Goal: Transaction & Acquisition: Download file/media

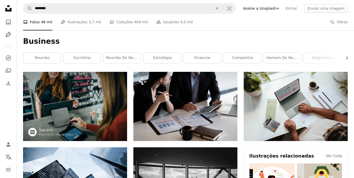
scroll to position [412, 0]
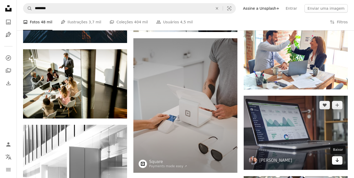
click at [339, 159] on icon "Arrow pointing down" at bounding box center [338, 160] width 4 height 6
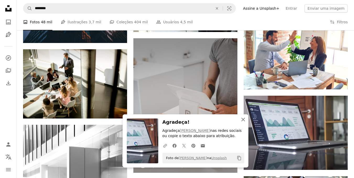
click at [245, 123] on button "An X shape Fechar" at bounding box center [243, 119] width 10 height 10
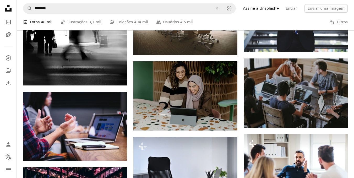
scroll to position [612, 0]
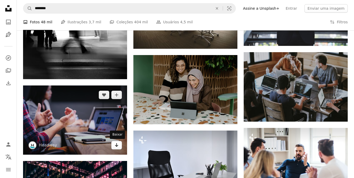
click at [116, 146] on icon "Baixar" at bounding box center [116, 145] width 3 height 4
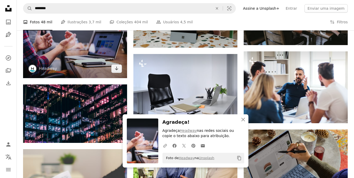
scroll to position [716, 0]
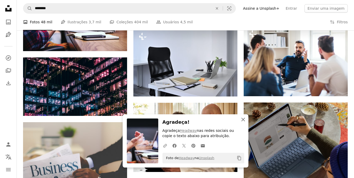
click at [243, 122] on icon "An X shape" at bounding box center [243, 119] width 6 height 6
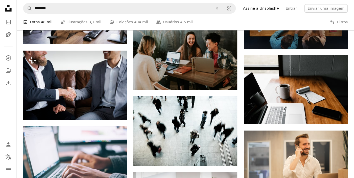
scroll to position [2017, 0]
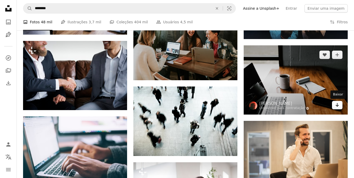
click at [335, 107] on link "Arrow pointing down" at bounding box center [337, 105] width 10 height 8
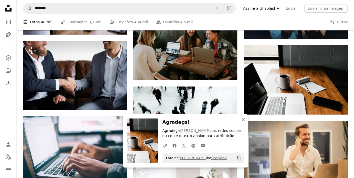
click at [245, 122] on icon "An X shape" at bounding box center [243, 119] width 6 height 6
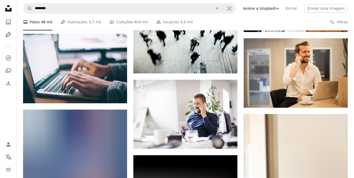
scroll to position [2080, 0]
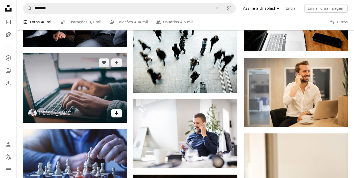
click at [116, 113] on icon "Baixar" at bounding box center [116, 113] width 3 height 4
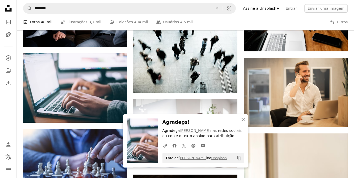
click at [242, 121] on icon "An X shape" at bounding box center [243, 119] width 6 height 6
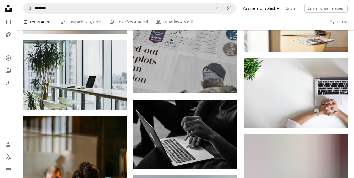
scroll to position [2313, 0]
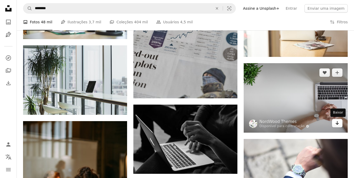
click at [337, 126] on link "Arrow pointing down" at bounding box center [337, 123] width 10 height 8
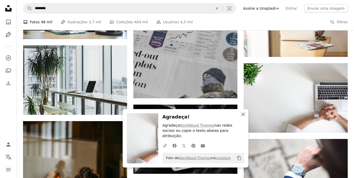
click at [244, 118] on icon "An X shape" at bounding box center [243, 114] width 6 height 6
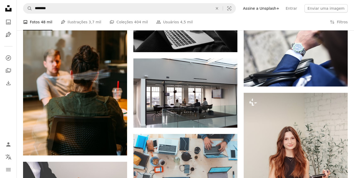
scroll to position [2502, 0]
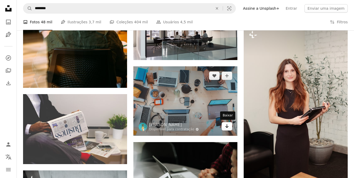
click at [227, 128] on icon "Baixar" at bounding box center [227, 126] width 3 height 4
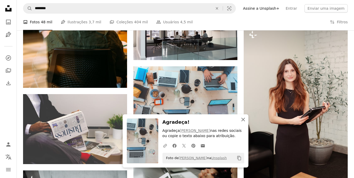
click at [246, 121] on icon "An X shape" at bounding box center [243, 119] width 6 height 6
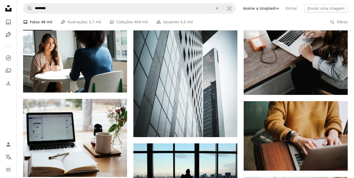
scroll to position [4281, 0]
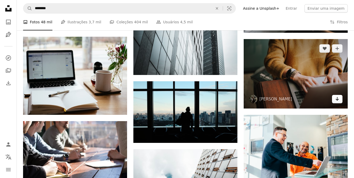
click at [339, 102] on link "Arrow pointing down" at bounding box center [337, 99] width 10 height 8
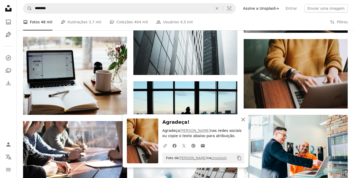
click at [243, 120] on icon "An X shape" at bounding box center [243, 119] width 6 height 6
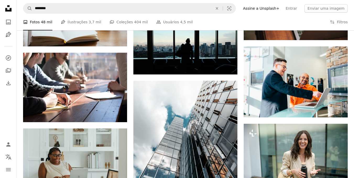
scroll to position [4359, 0]
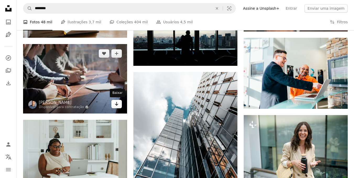
click at [117, 107] on link "Arrow pointing down" at bounding box center [117, 104] width 10 height 8
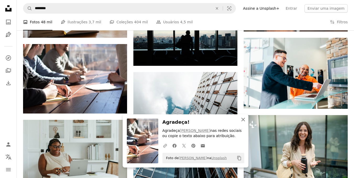
click at [244, 119] on icon "An X shape" at bounding box center [243, 119] width 6 height 6
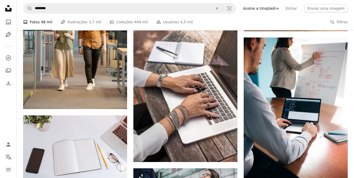
scroll to position [4761, 0]
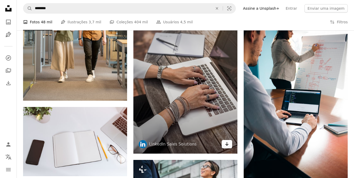
click at [226, 146] on icon "Arrow pointing down" at bounding box center [227, 144] width 4 height 6
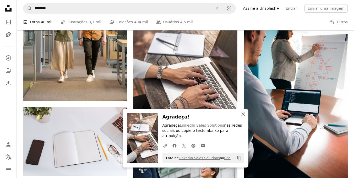
click at [246, 118] on icon "An X shape" at bounding box center [243, 114] width 6 height 6
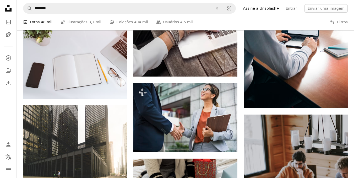
scroll to position [4829, 0]
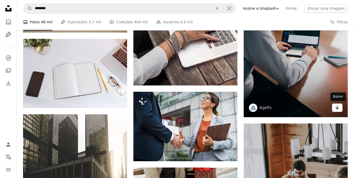
click at [337, 111] on link "Arrow pointing down" at bounding box center [337, 108] width 10 height 8
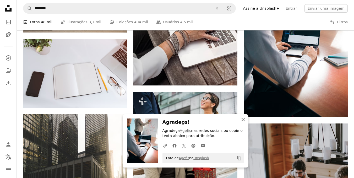
click at [244, 121] on icon "An X shape" at bounding box center [243, 119] width 6 height 6
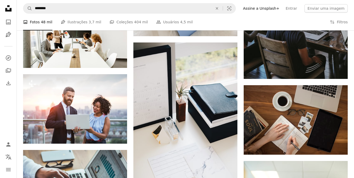
scroll to position [5059, 0]
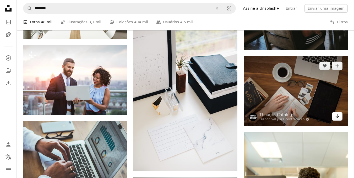
click at [337, 119] on link "Arrow pointing down" at bounding box center [337, 116] width 10 height 8
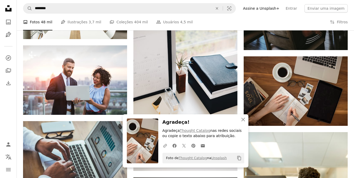
scroll to position [4987, 0]
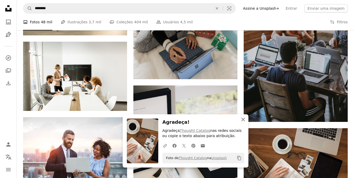
click at [247, 121] on button "An X shape Fechar" at bounding box center [243, 119] width 10 height 10
